Goal: Find specific page/section: Find specific page/section

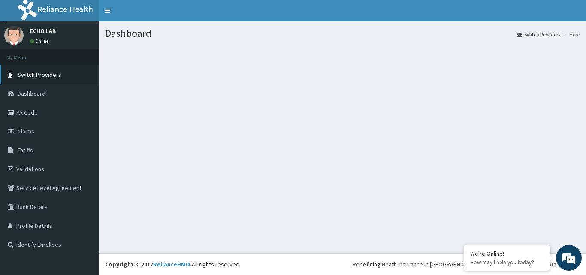
click at [33, 75] on span "Switch Providers" at bounding box center [40, 75] width 44 height 8
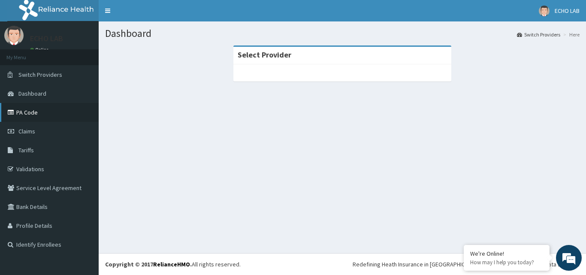
click at [20, 114] on link "PA Code" at bounding box center [49, 112] width 99 height 19
click at [16, 111] on link "PA Code" at bounding box center [49, 112] width 99 height 19
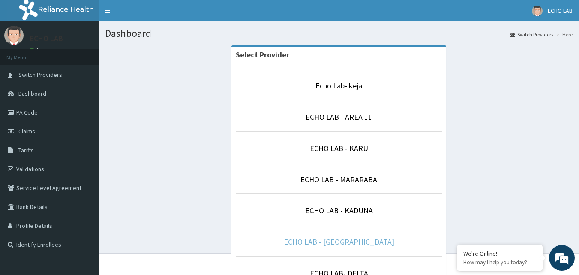
click at [323, 244] on link "ECHO LAB - [GEOGRAPHIC_DATA]" at bounding box center [339, 242] width 111 height 10
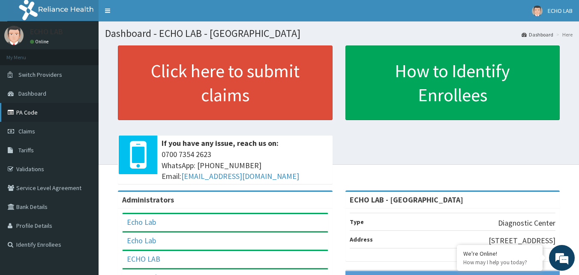
click at [17, 105] on link "PA Code" at bounding box center [49, 112] width 99 height 19
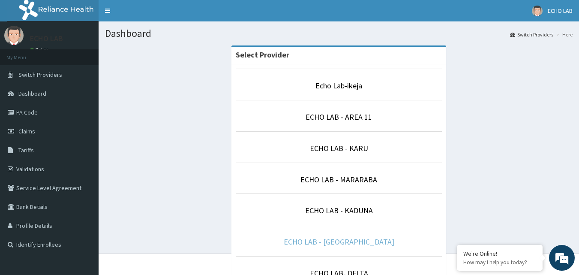
click at [335, 238] on link "ECHO LAB - [GEOGRAPHIC_DATA]" at bounding box center [339, 242] width 111 height 10
drag, startPoint x: 345, startPoint y: 245, endPoint x: 343, endPoint y: 241, distance: 4.4
click at [345, 246] on link "ECHO LAB - [GEOGRAPHIC_DATA]" at bounding box center [339, 242] width 111 height 10
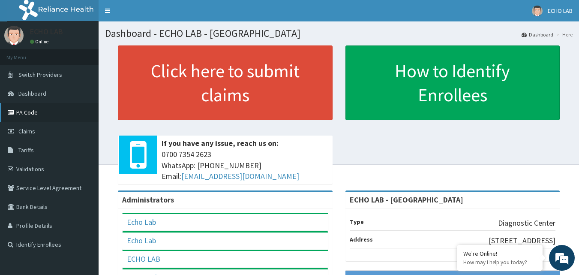
click at [20, 112] on link "PA Code" at bounding box center [49, 112] width 99 height 19
